Goal: Information Seeking & Learning: Check status

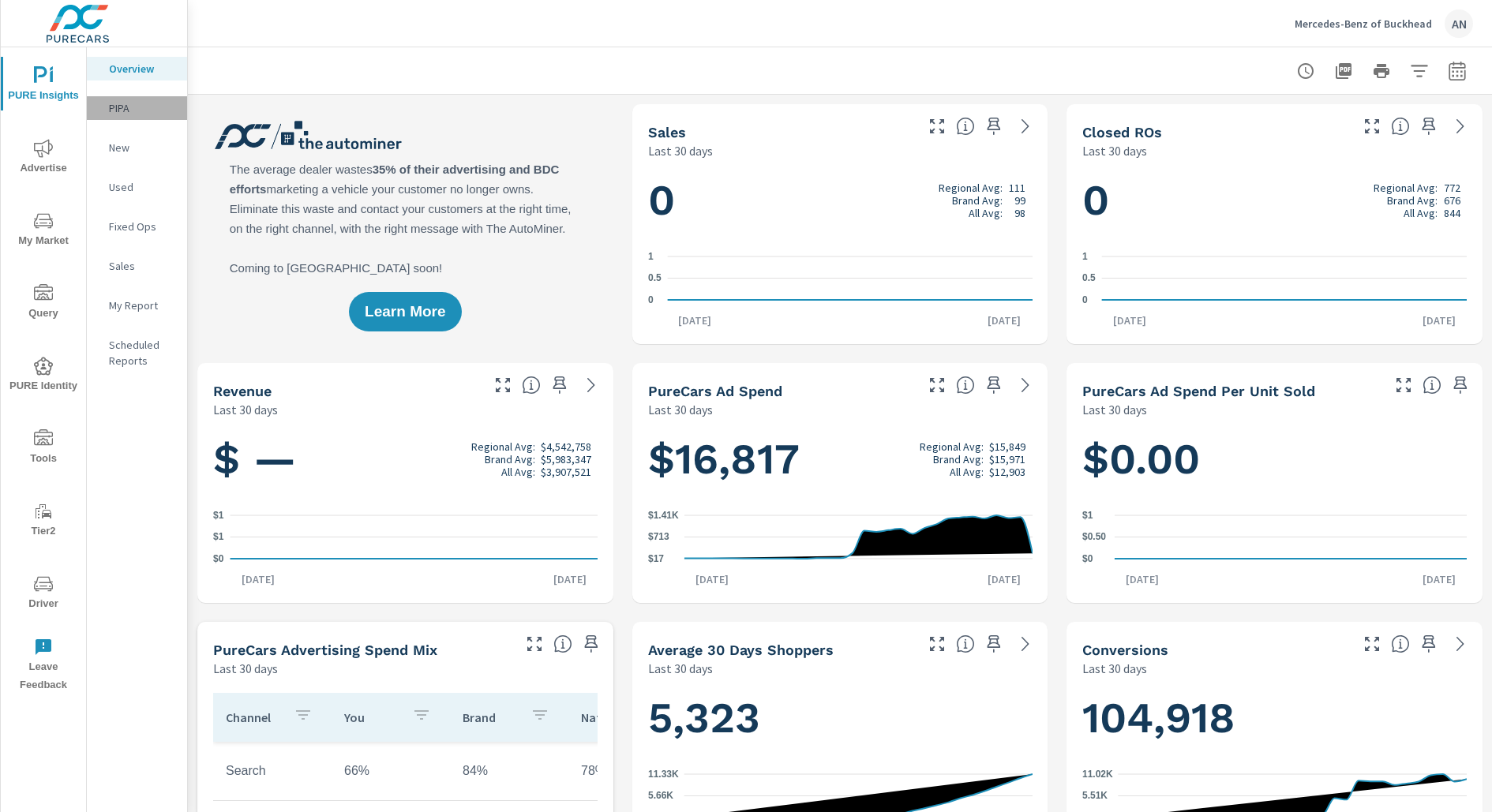
click at [124, 102] on p "PIPA" at bounding box center [142, 107] width 66 height 16
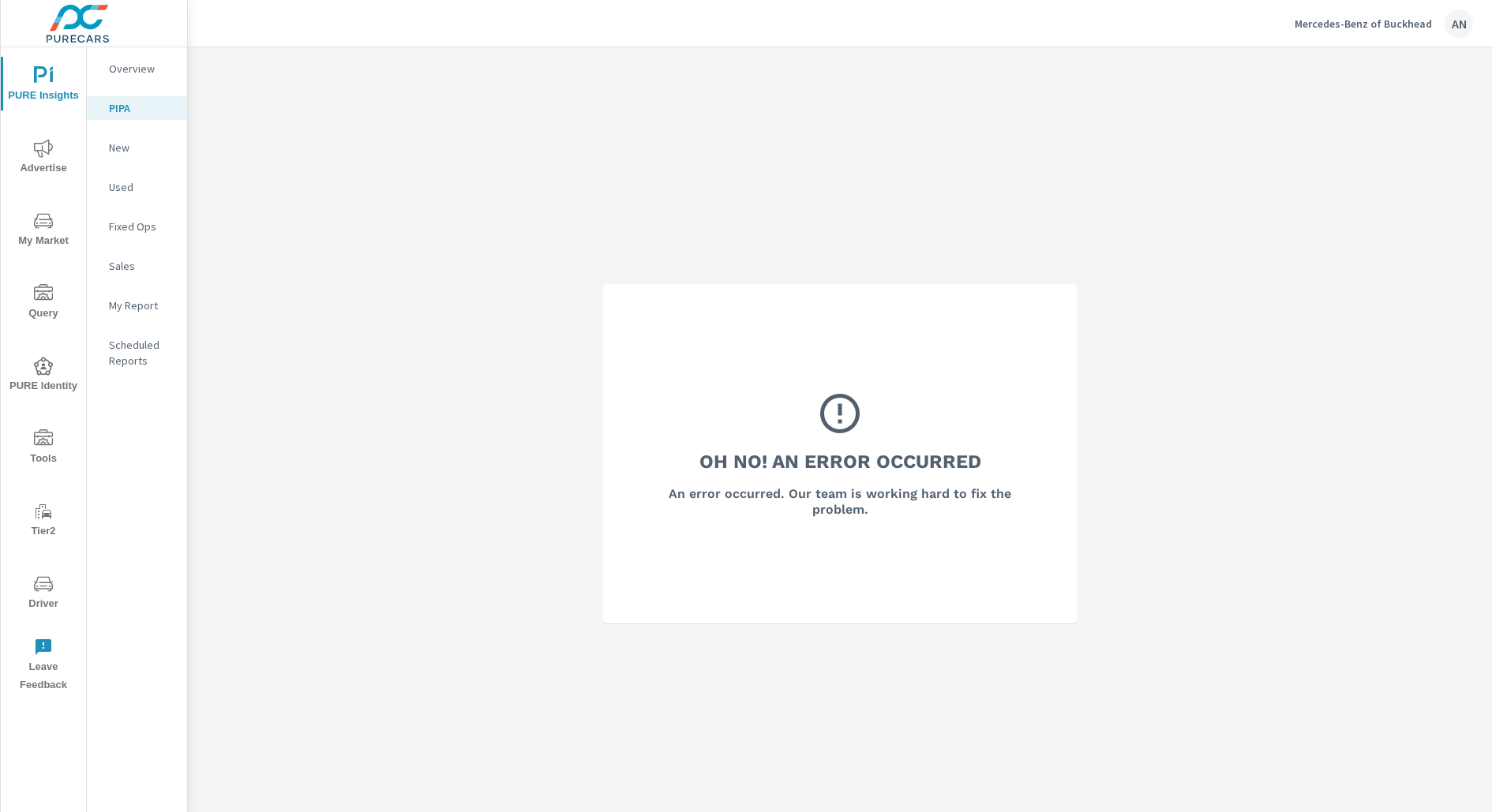
click at [138, 65] on p "Overview" at bounding box center [142, 68] width 66 height 16
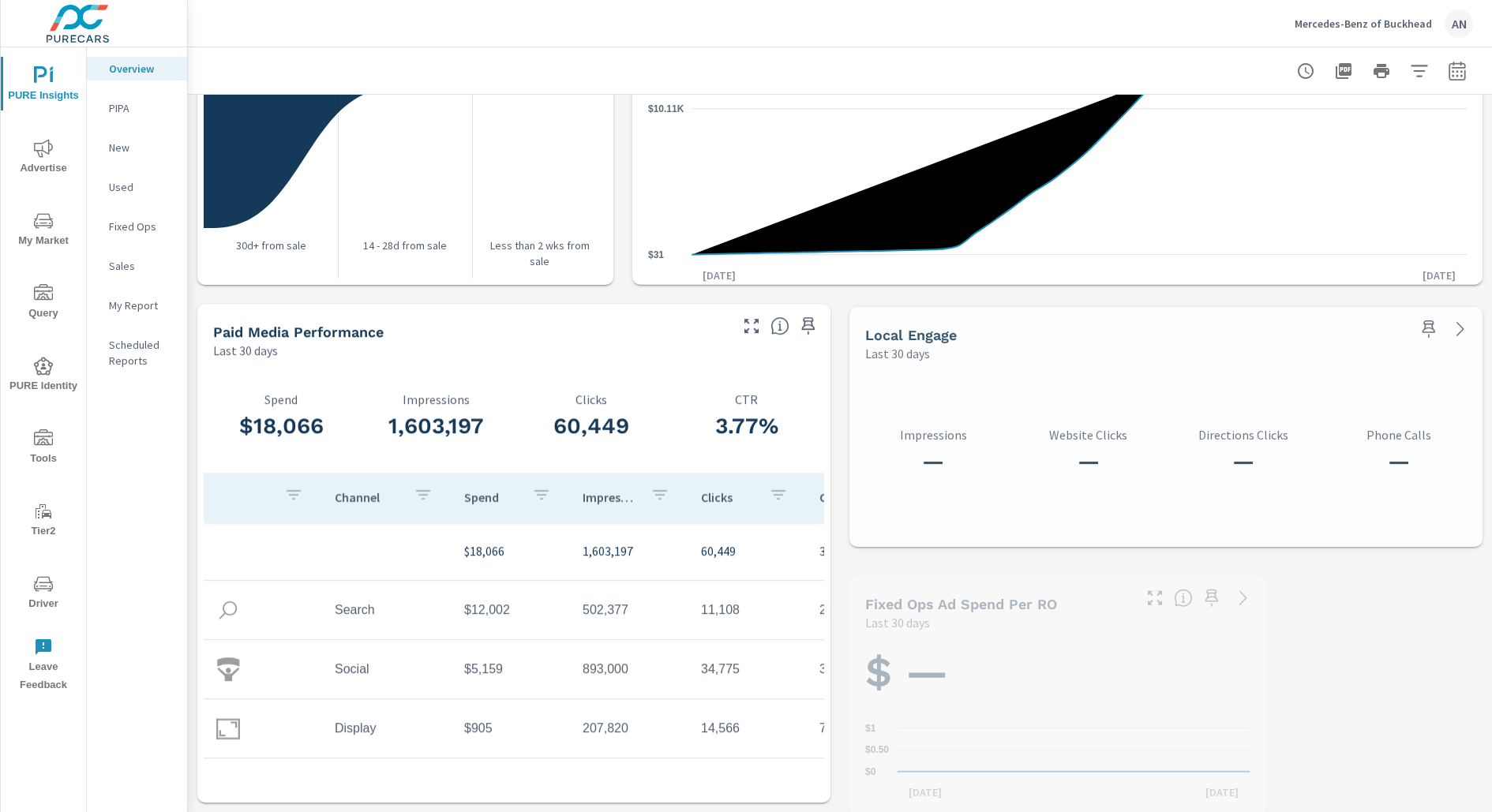
scroll to position [1871, 0]
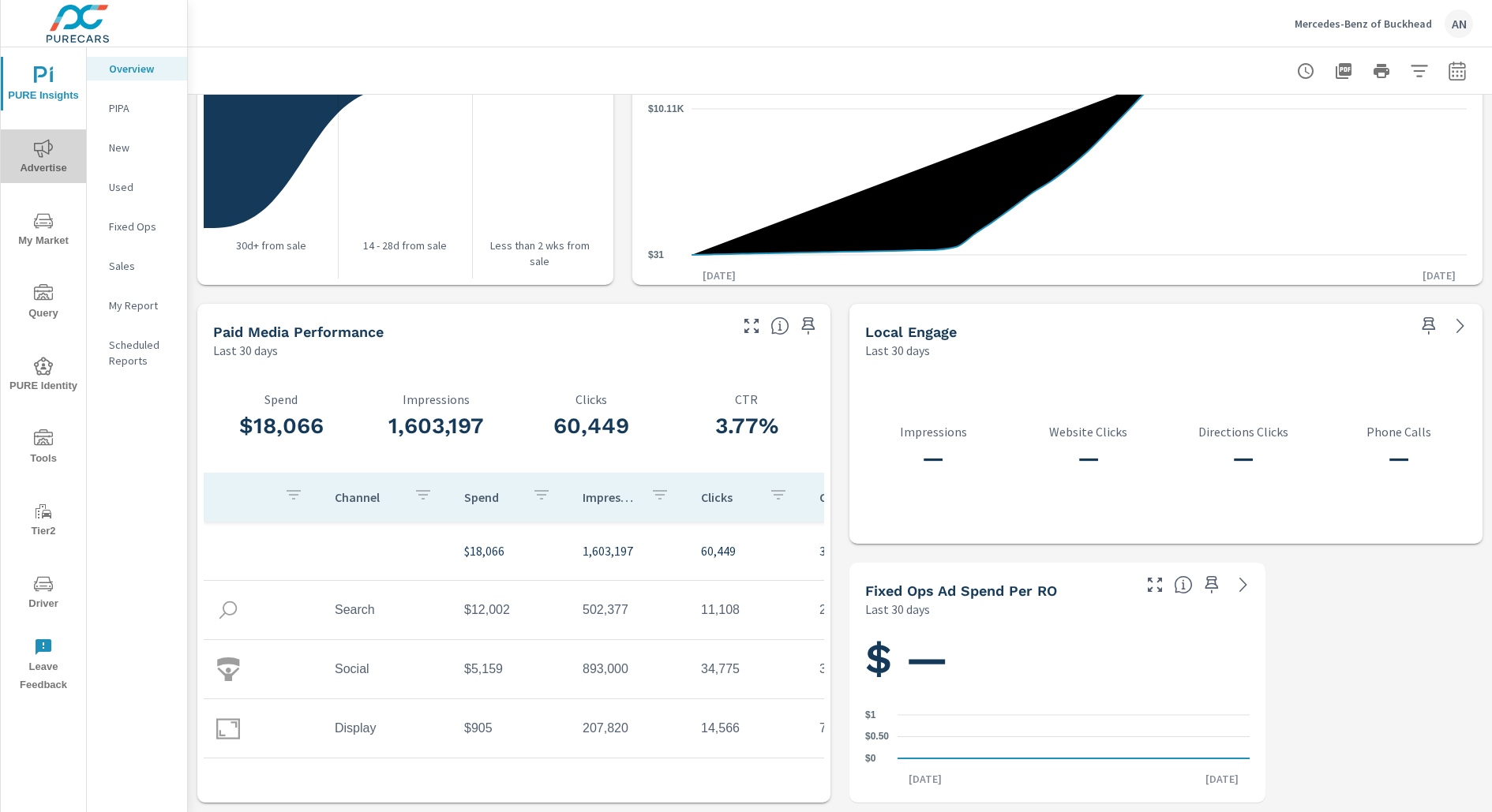
click at [48, 153] on icon "nav menu" at bounding box center [43, 148] width 19 height 18
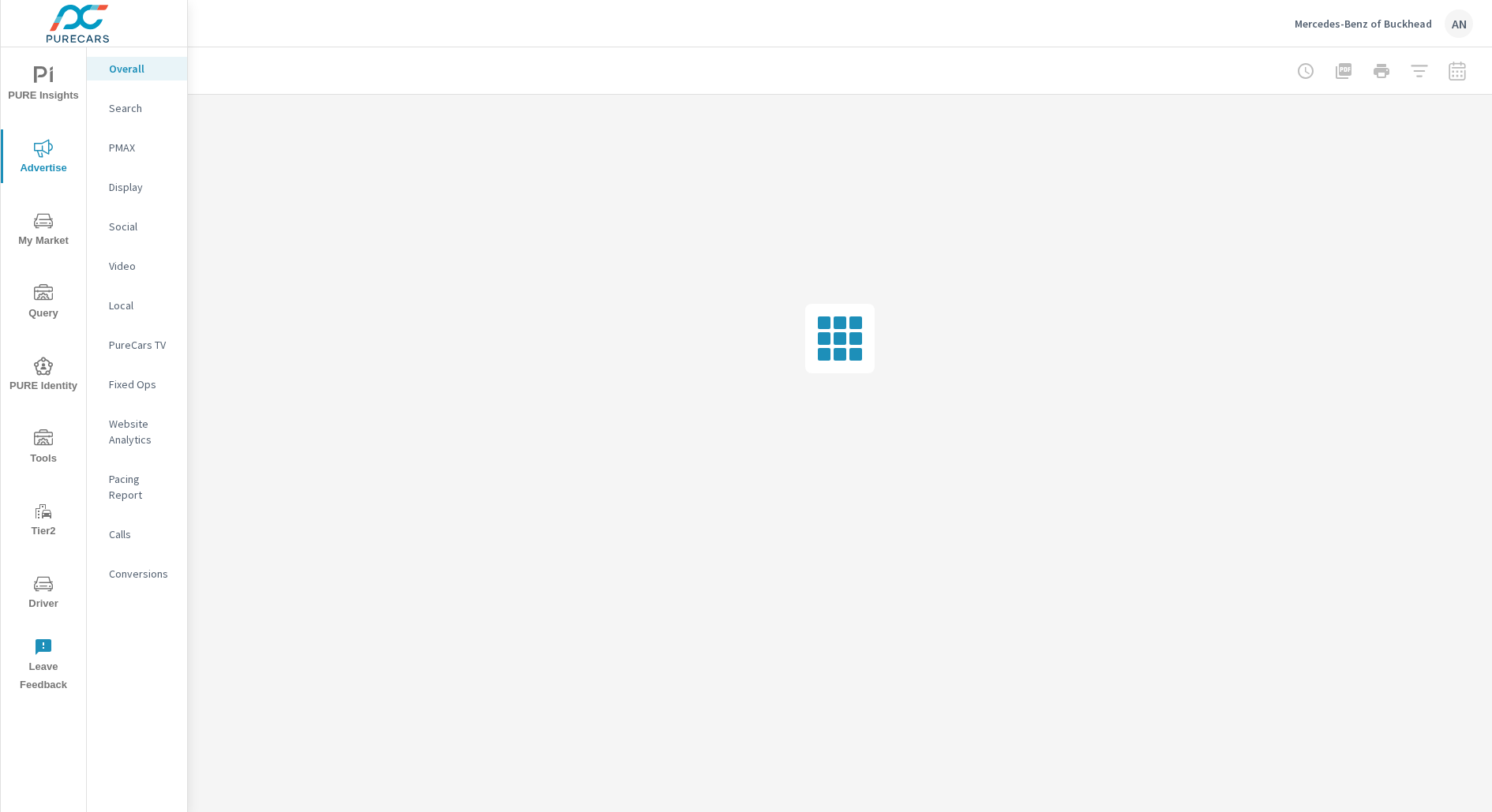
click at [157, 479] on p "Pacing Report" at bounding box center [142, 487] width 66 height 32
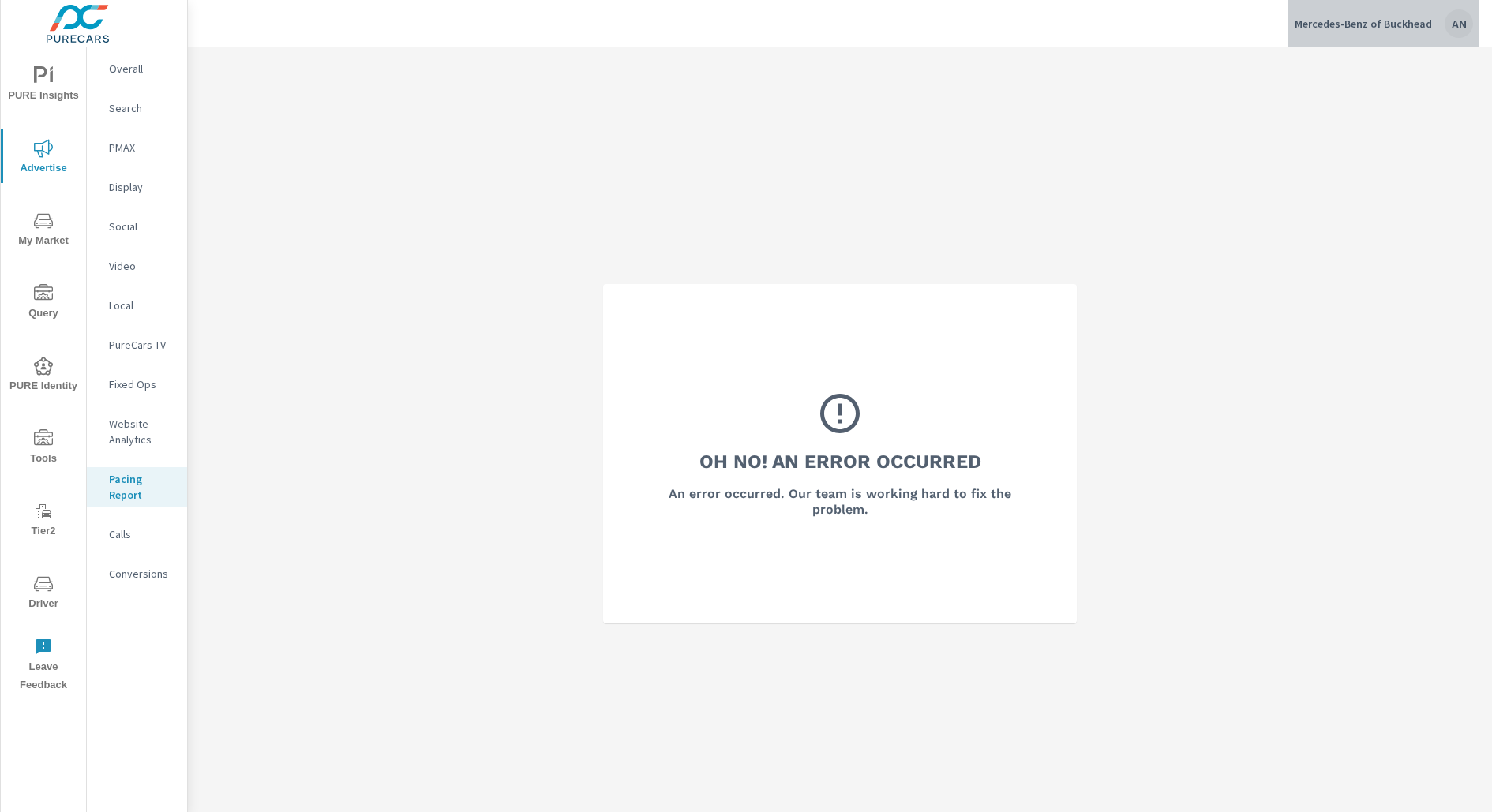
click at [1447, 25] on div "AN" at bounding box center [1459, 24] width 29 height 29
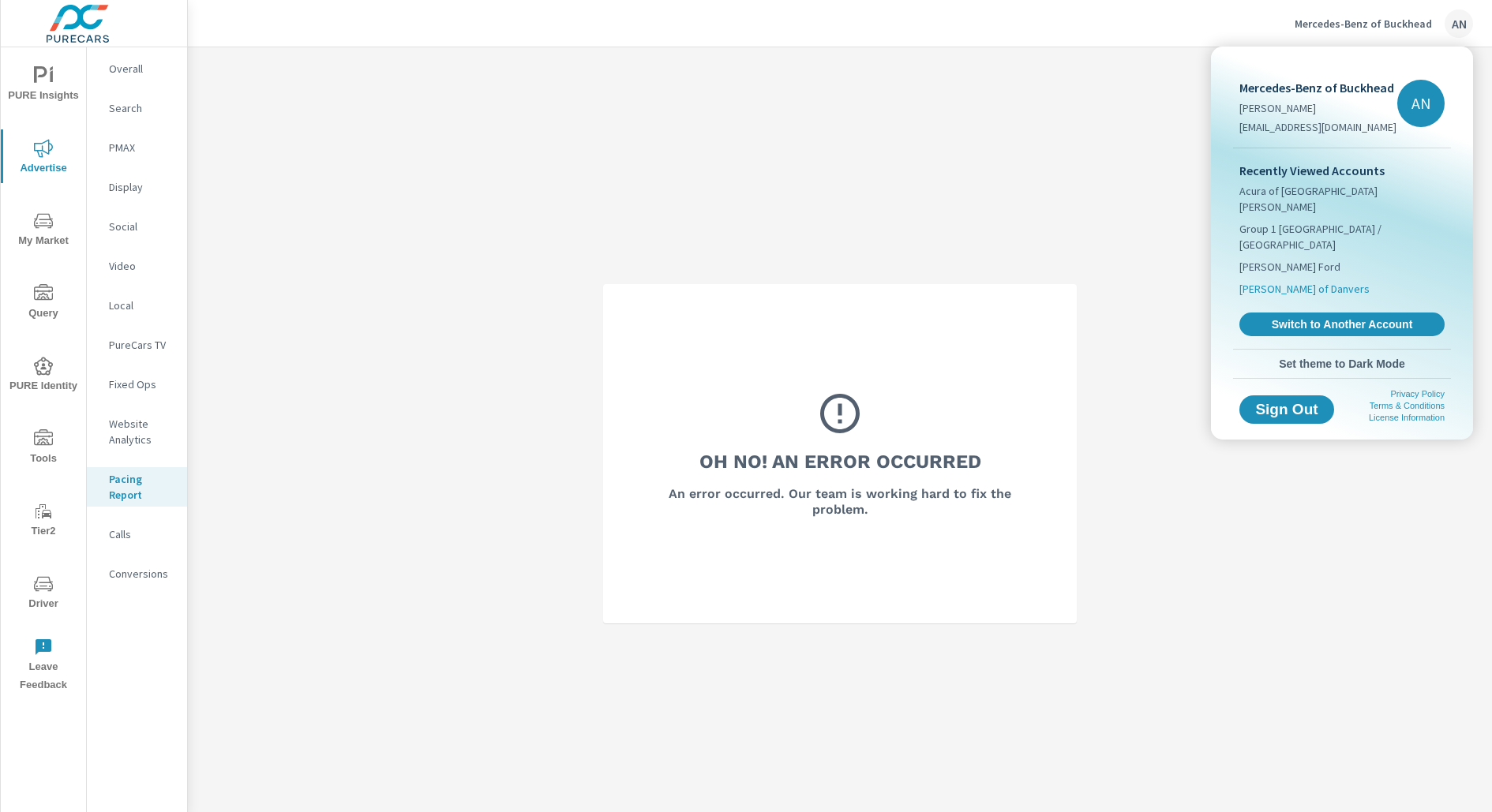
click at [1323, 281] on span "[PERSON_NAME] of Danvers" at bounding box center [1304, 289] width 130 height 16
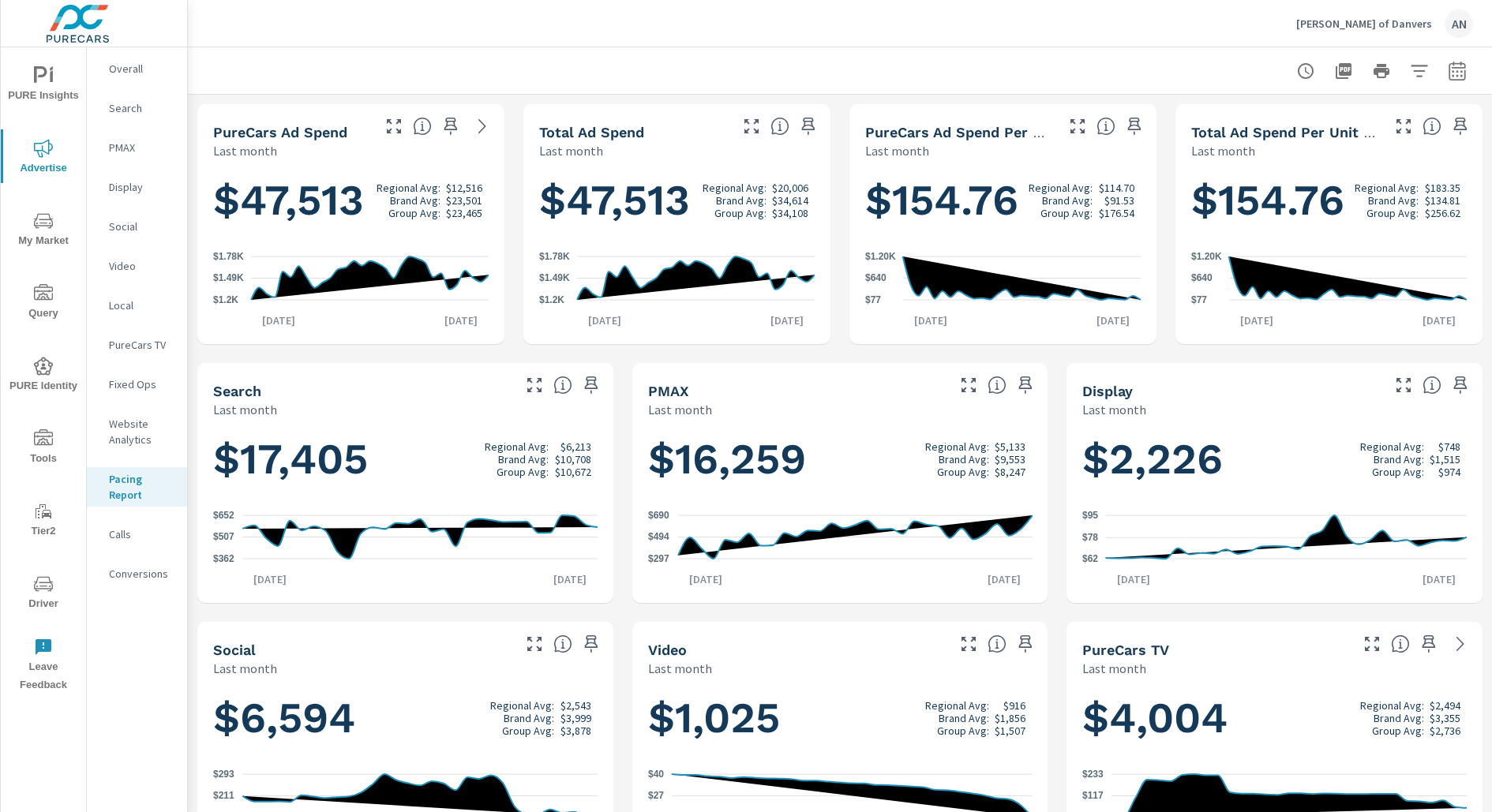
click at [57, 104] on button "PURE Insights" at bounding box center [43, 84] width 85 height 54
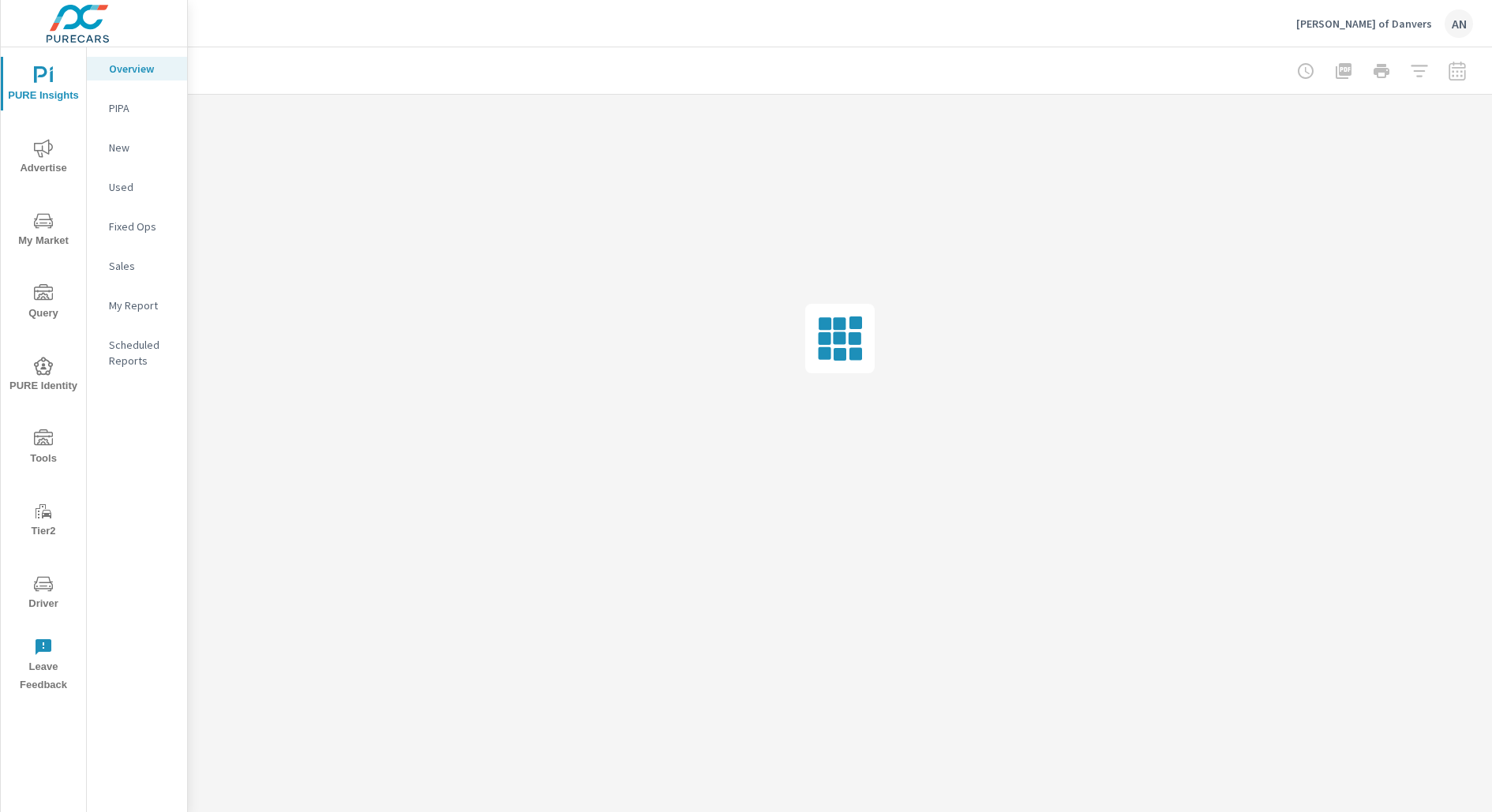
click at [124, 120] on nav "Overview PIPA New Used Fixed Ops Sales My Report Scheduled Reports" at bounding box center [136, 220] width 100 height 347
click at [126, 108] on p "PIPA" at bounding box center [142, 107] width 66 height 16
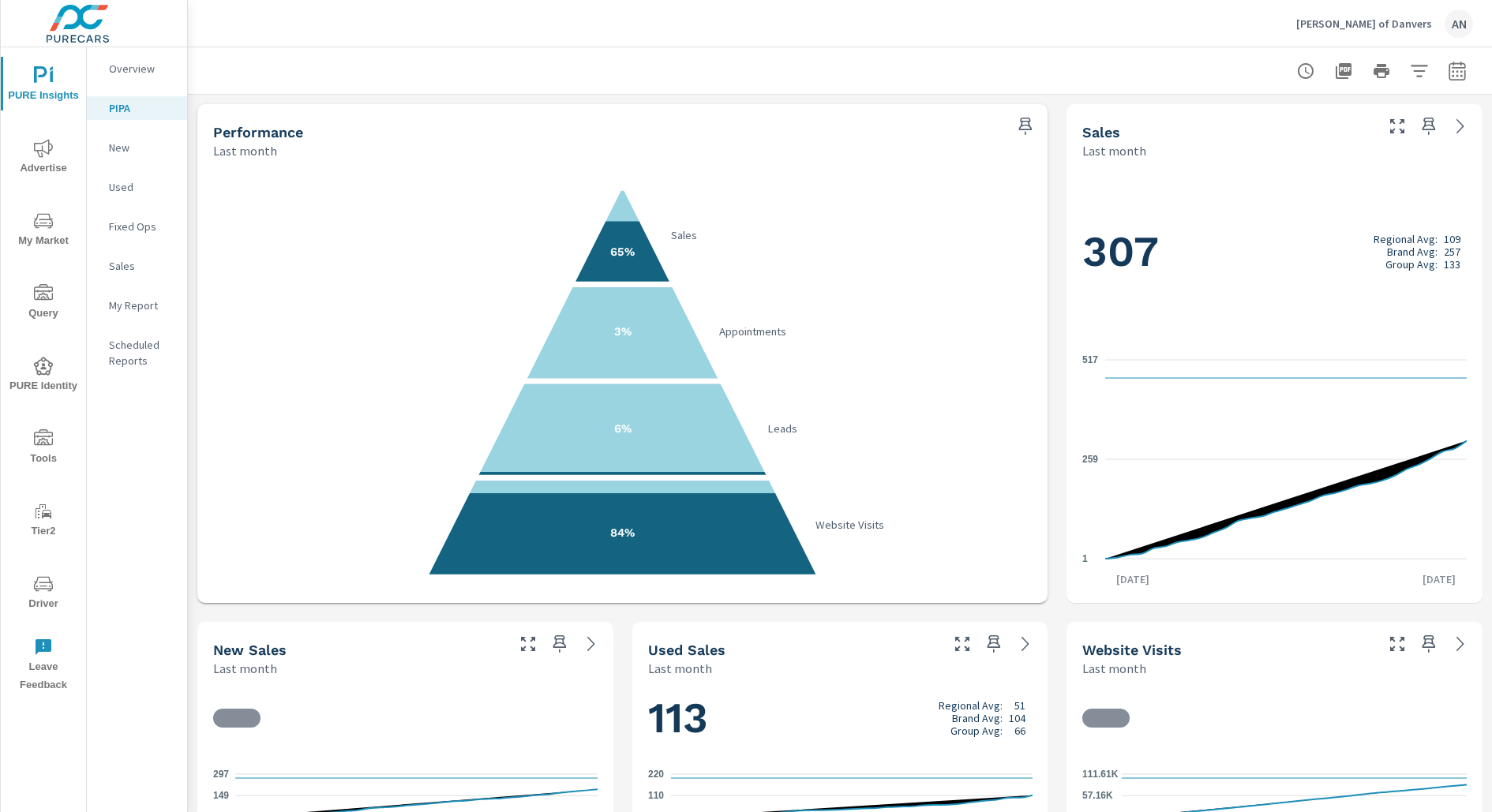
click at [1468, 84] on div at bounding box center [1381, 71] width 183 height 32
click at [1465, 76] on icon "button" at bounding box center [1457, 70] width 17 height 19
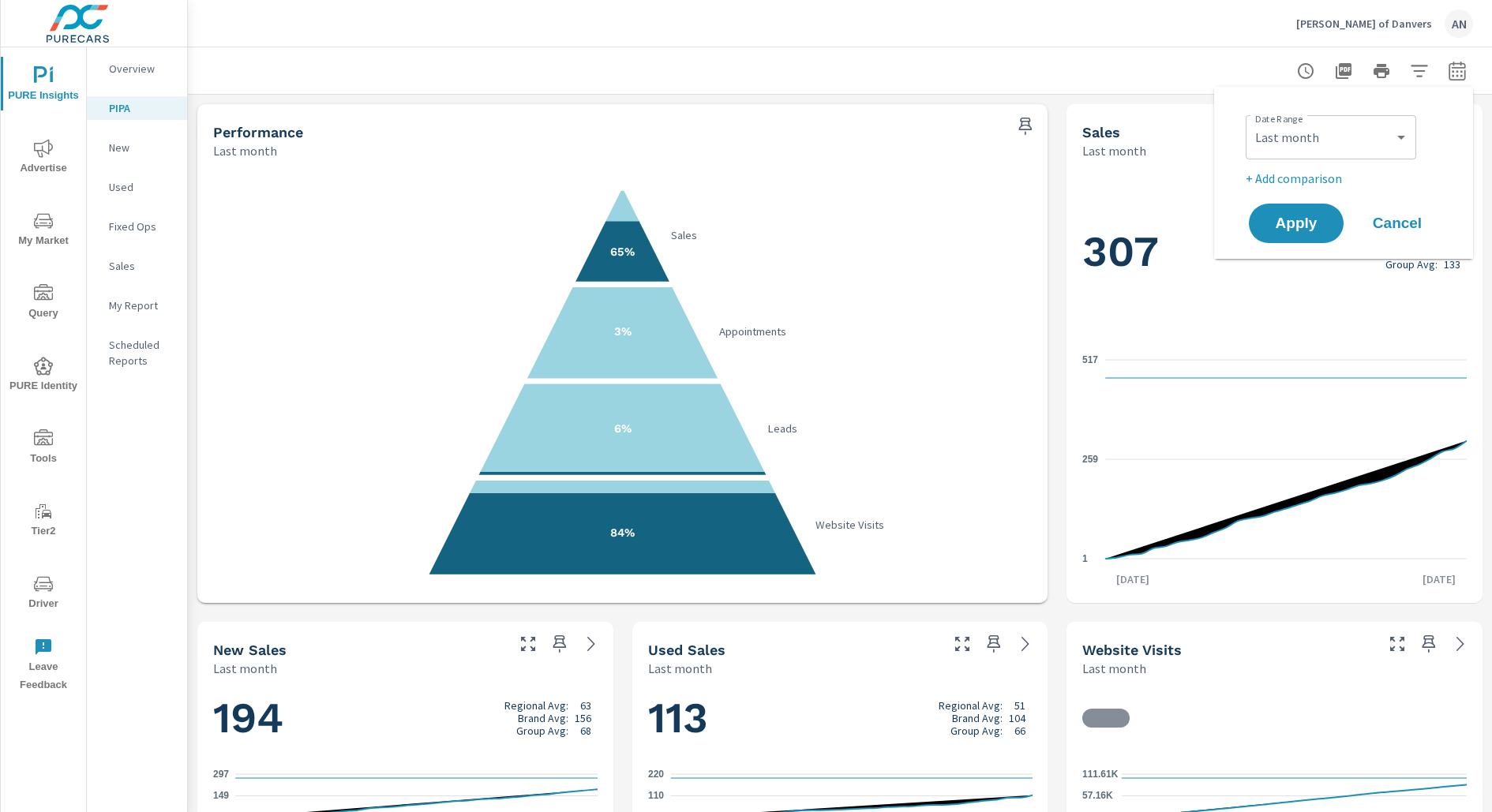
click at [1411, 129] on div "Custom [DATE] Last week Last 7 days Last 14 days Last 30 days Last 45 days Last…" at bounding box center [1331, 137] width 171 height 45
click at [1297, 137] on select "Custom [DATE] Last week Last 7 days Last 14 days Last 30 days Last 45 days Last…" at bounding box center [1331, 138] width 158 height 32
click at [1252, 122] on select "Custom [DATE] Last week Last 7 days Last 14 days Last 30 days Last 45 days Last…" at bounding box center [1331, 138] width 158 height 32
select select "Month to date"
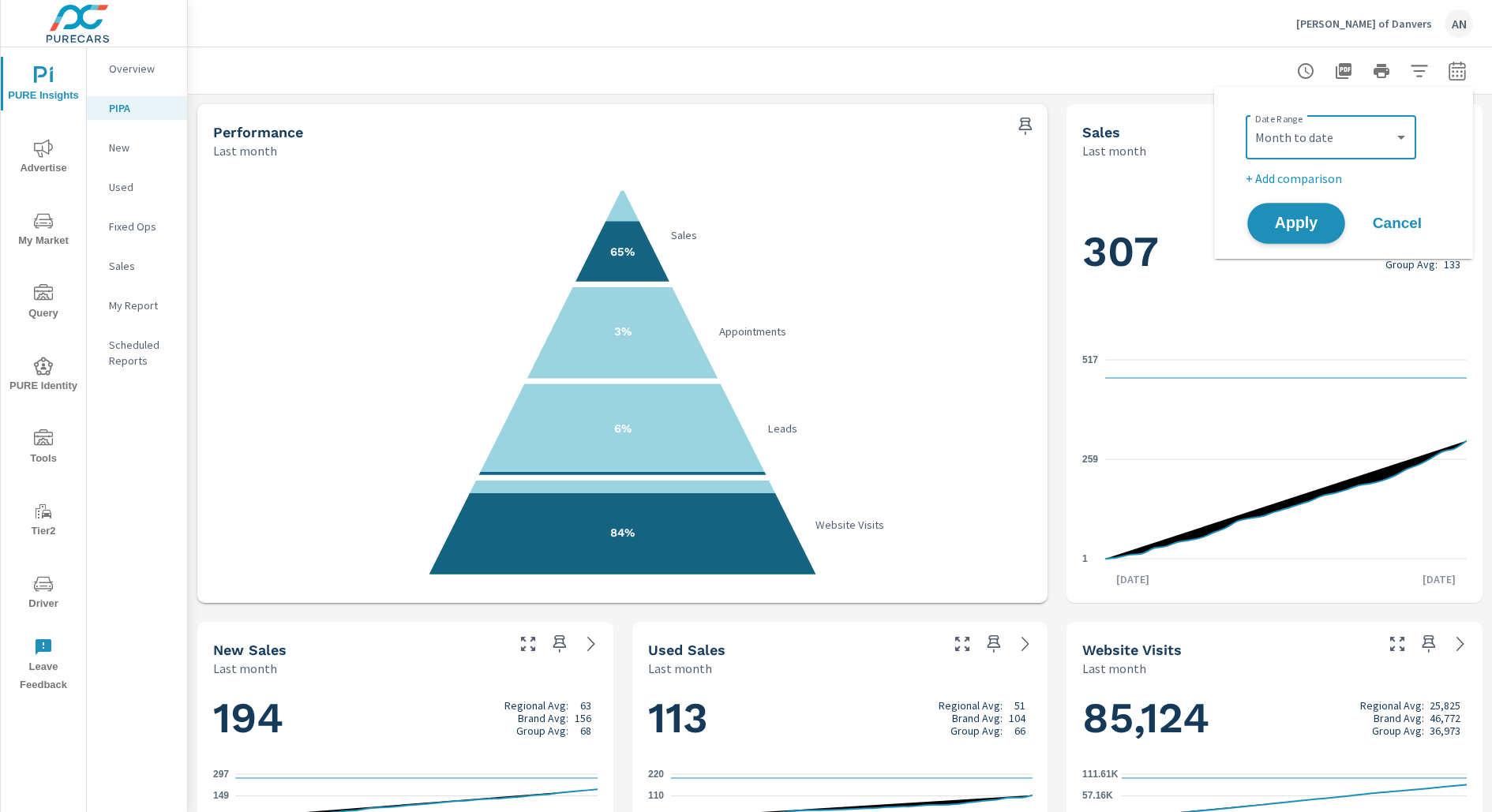
click at [1286, 216] on span "Apply" at bounding box center [1295, 223] width 65 height 15
